Goal: Task Accomplishment & Management: Manage account settings

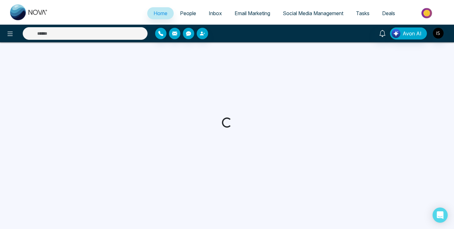
select select "*"
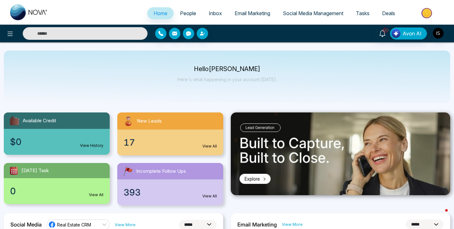
click at [144, 146] on div "17 View All" at bounding box center [170, 142] width 106 height 26
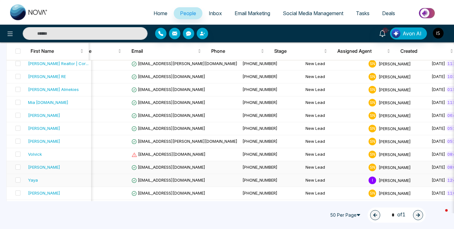
scroll to position [0, 73]
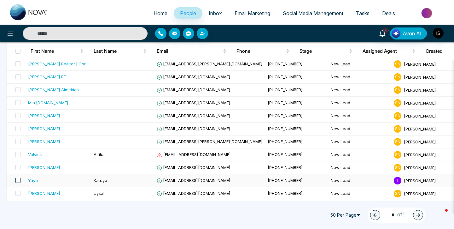
click at [18, 180] on span at bounding box center [17, 180] width 5 height 5
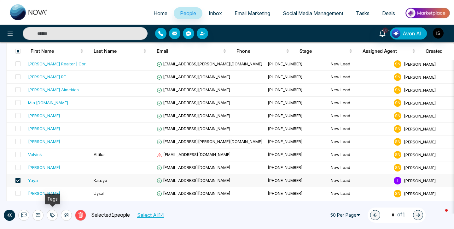
click at [65, 215] on icon at bounding box center [66, 214] width 5 height 5
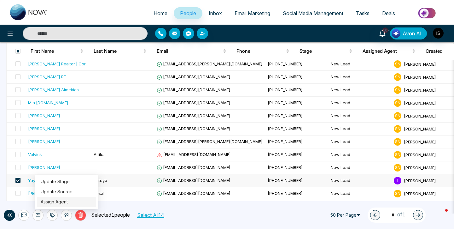
click at [68, 200] on link "Assign Agent" at bounding box center [54, 201] width 27 height 5
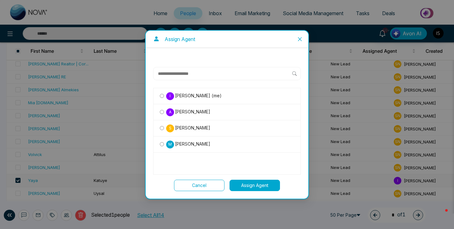
click at [177, 127] on span "[PERSON_NAME]" at bounding box center [192, 127] width 36 height 7
click at [250, 185] on button "Assign Agent" at bounding box center [255, 184] width 50 height 11
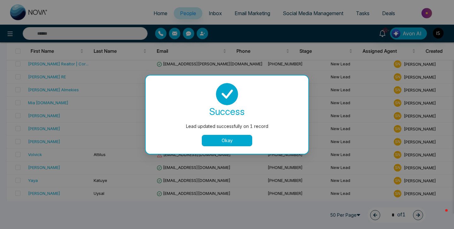
click at [230, 137] on button "Okay" at bounding box center [227, 140] width 50 height 11
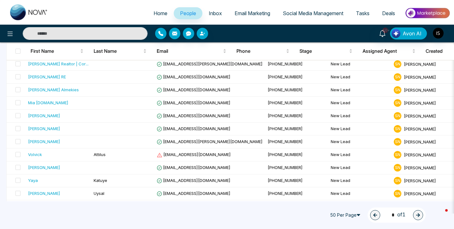
click at [124, 7] on ul "Home People Inbox Email Marketing Social Media Management Tasks Deals" at bounding box center [252, 13] width 396 height 17
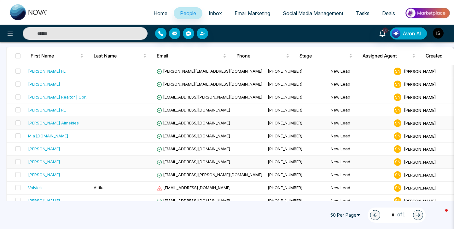
scroll to position [49, 0]
